Goal: Transaction & Acquisition: Purchase product/service

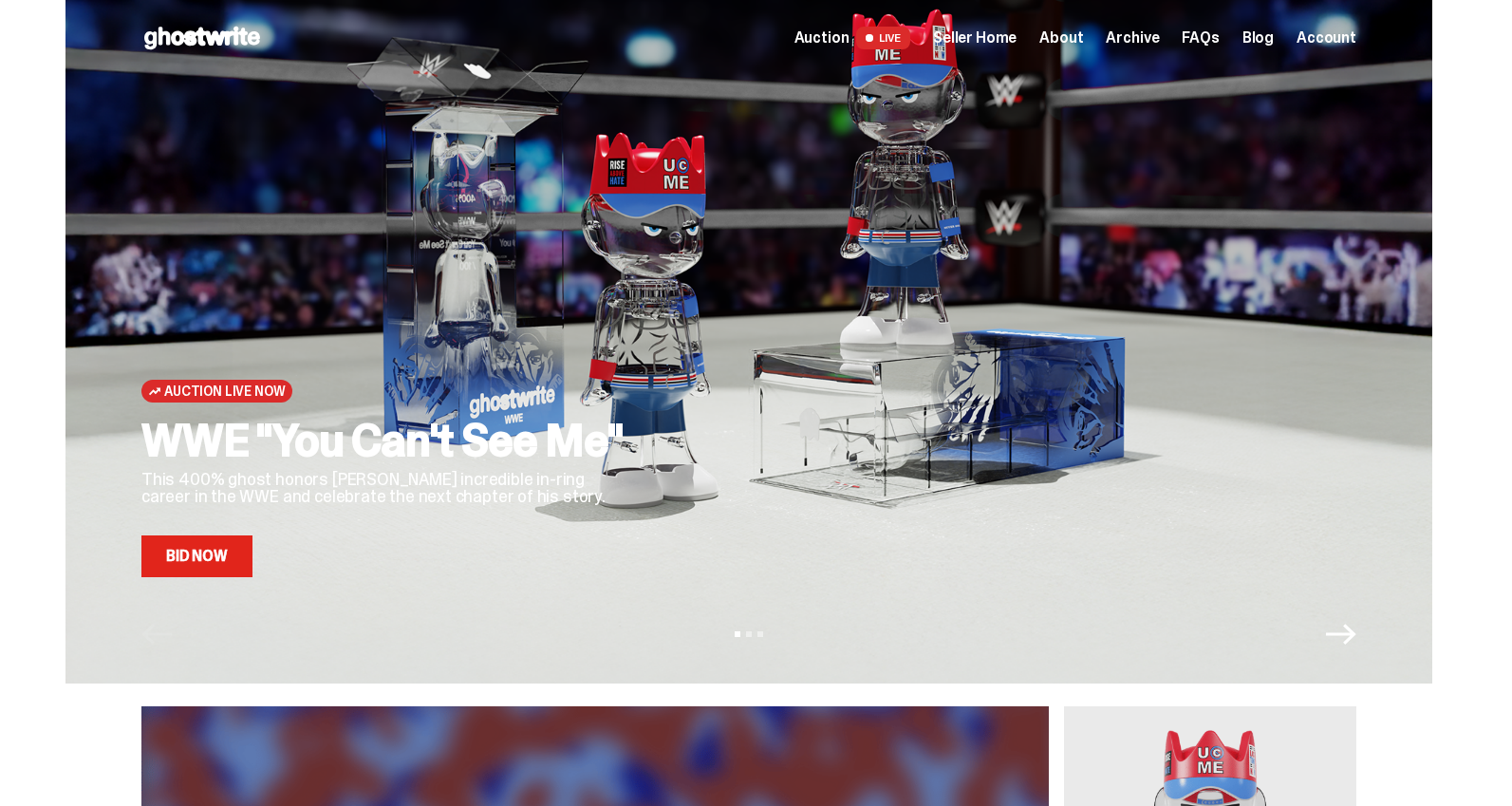
click at [193, 563] on link "Bid Now" at bounding box center [197, 556] width 111 height 42
click at [210, 556] on link "Bid Now" at bounding box center [197, 556] width 111 height 42
